Goal: Information Seeking & Learning: Learn about a topic

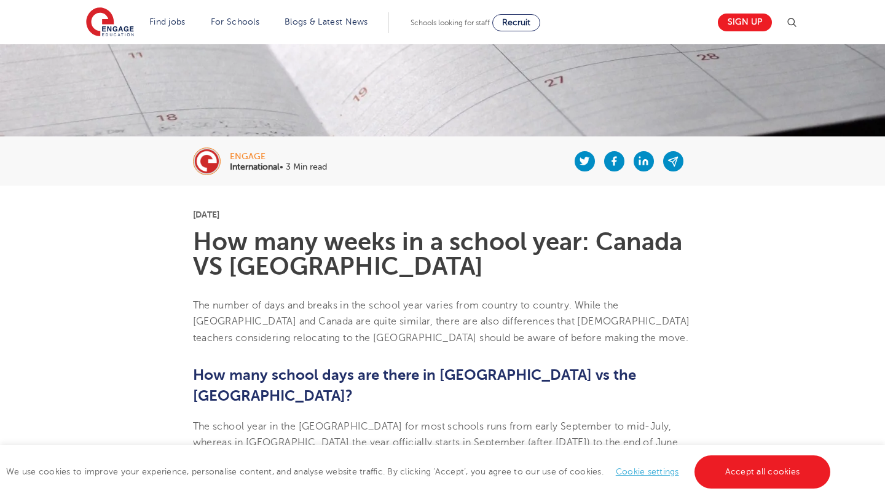
scroll to position [157, 0]
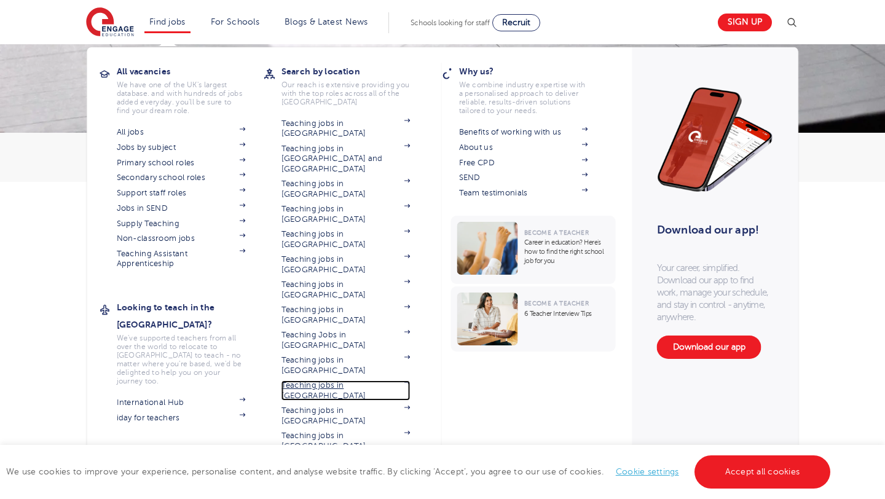
click at [299, 380] on link "Teaching jobs in [GEOGRAPHIC_DATA]" at bounding box center [345, 390] width 129 height 20
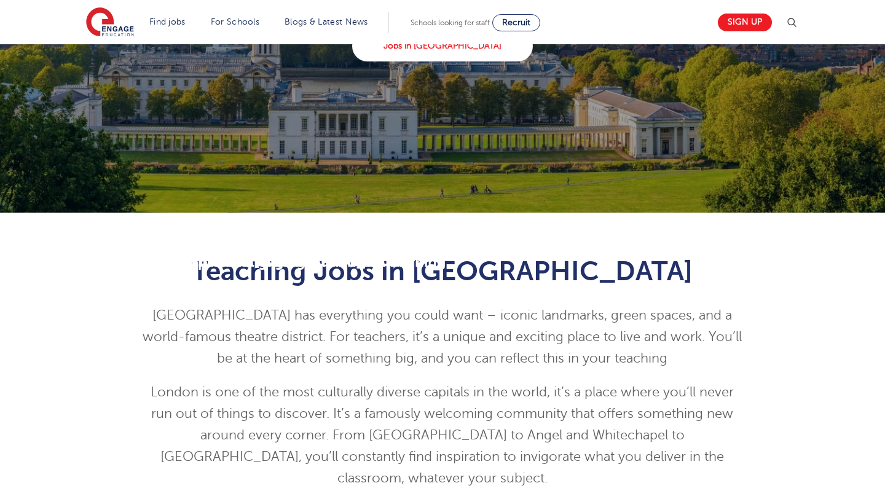
scroll to position [657, 0]
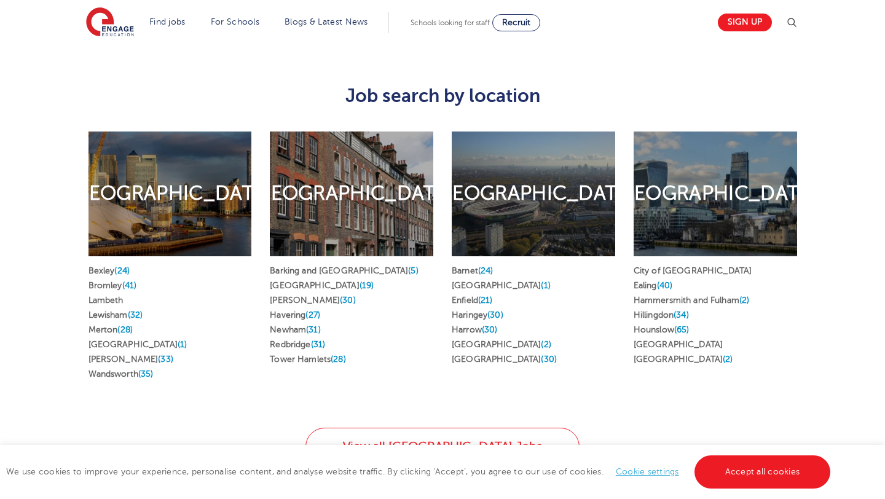
click at [691, 191] on h2 "West & Central London" at bounding box center [714, 194] width 203 height 26
click at [654, 325] on link "Hounslow (65)" at bounding box center [661, 329] width 56 height 9
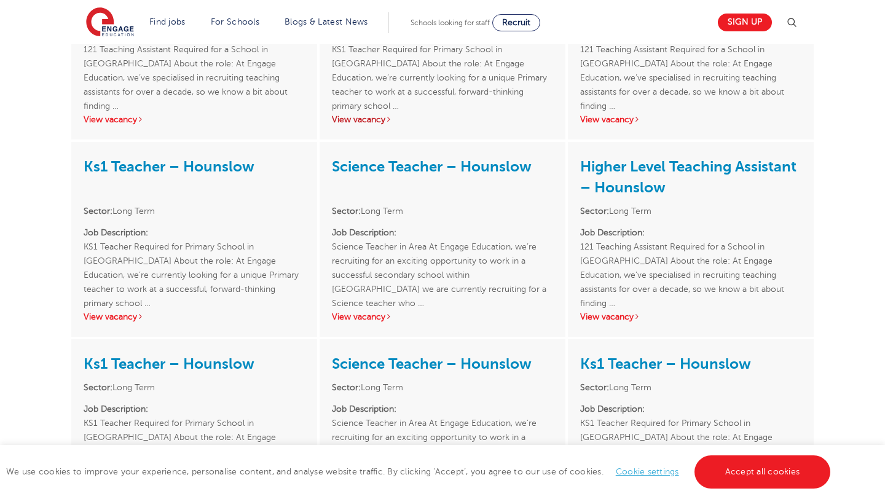
scroll to position [1879, 0]
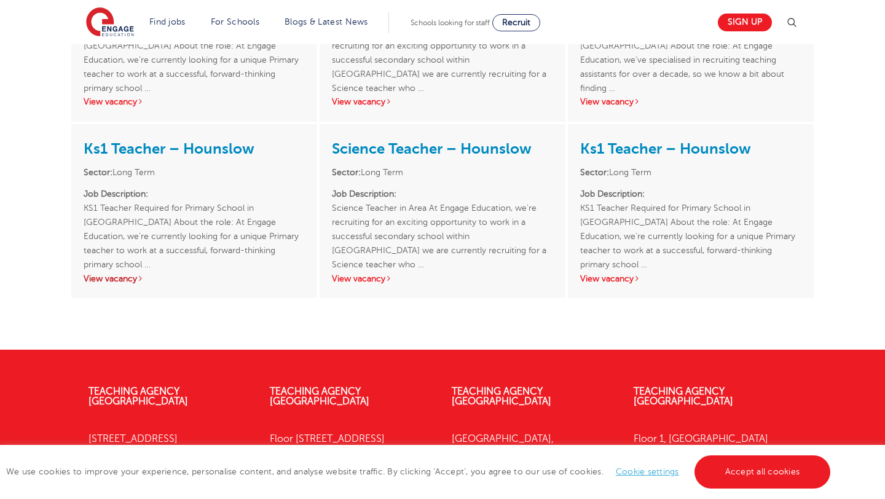
click at [130, 277] on link "View vacancy" at bounding box center [114, 278] width 60 height 9
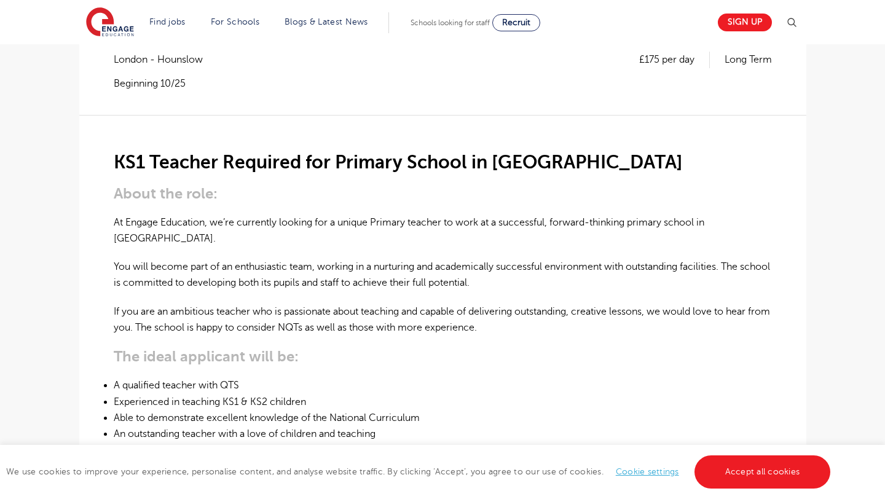
scroll to position [237, 0]
